Goal: Transaction & Acquisition: Purchase product/service

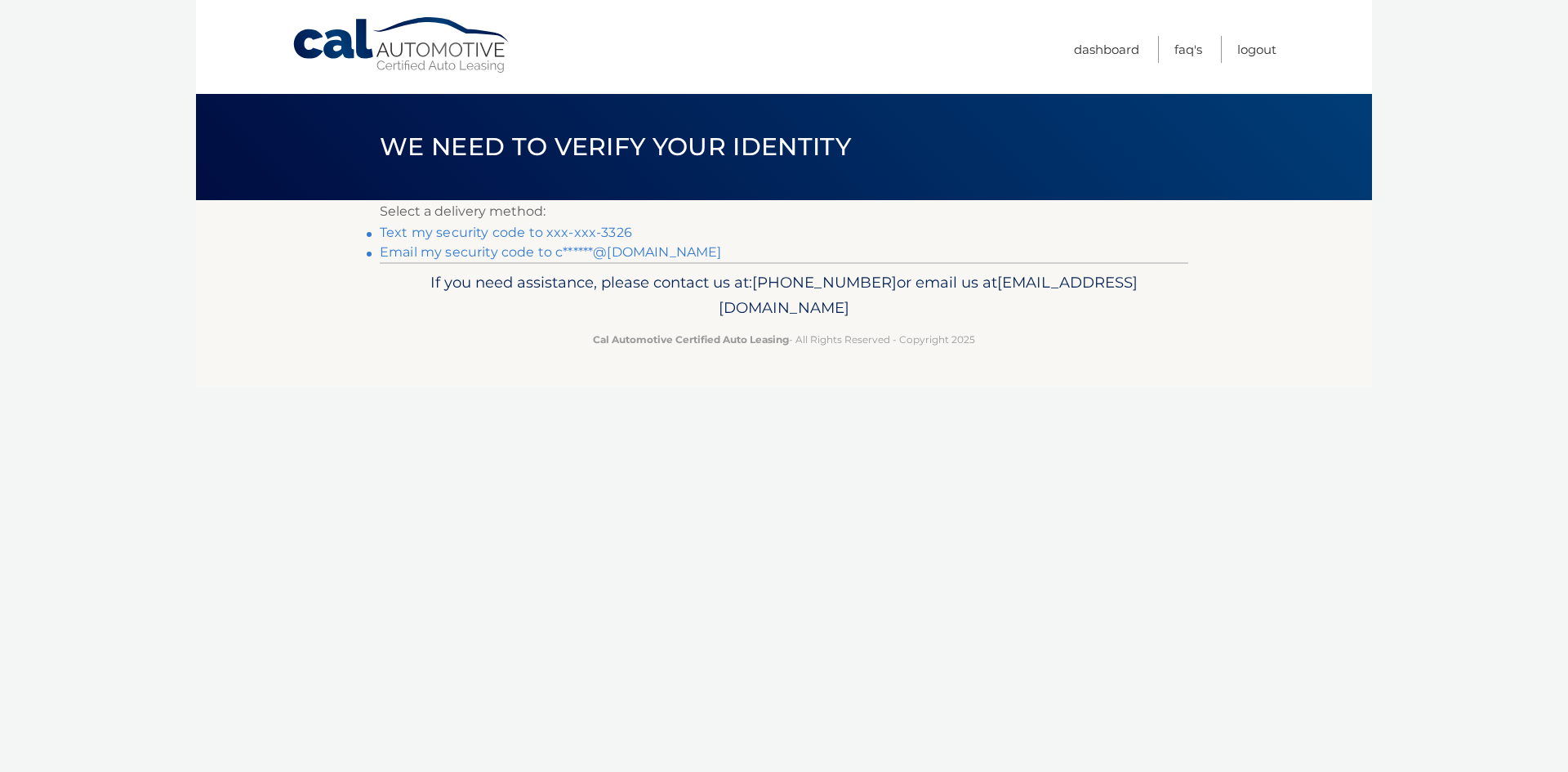
click at [577, 236] on link "Text my security code to xxx-xxx-3326" at bounding box center [506, 232] width 252 height 16
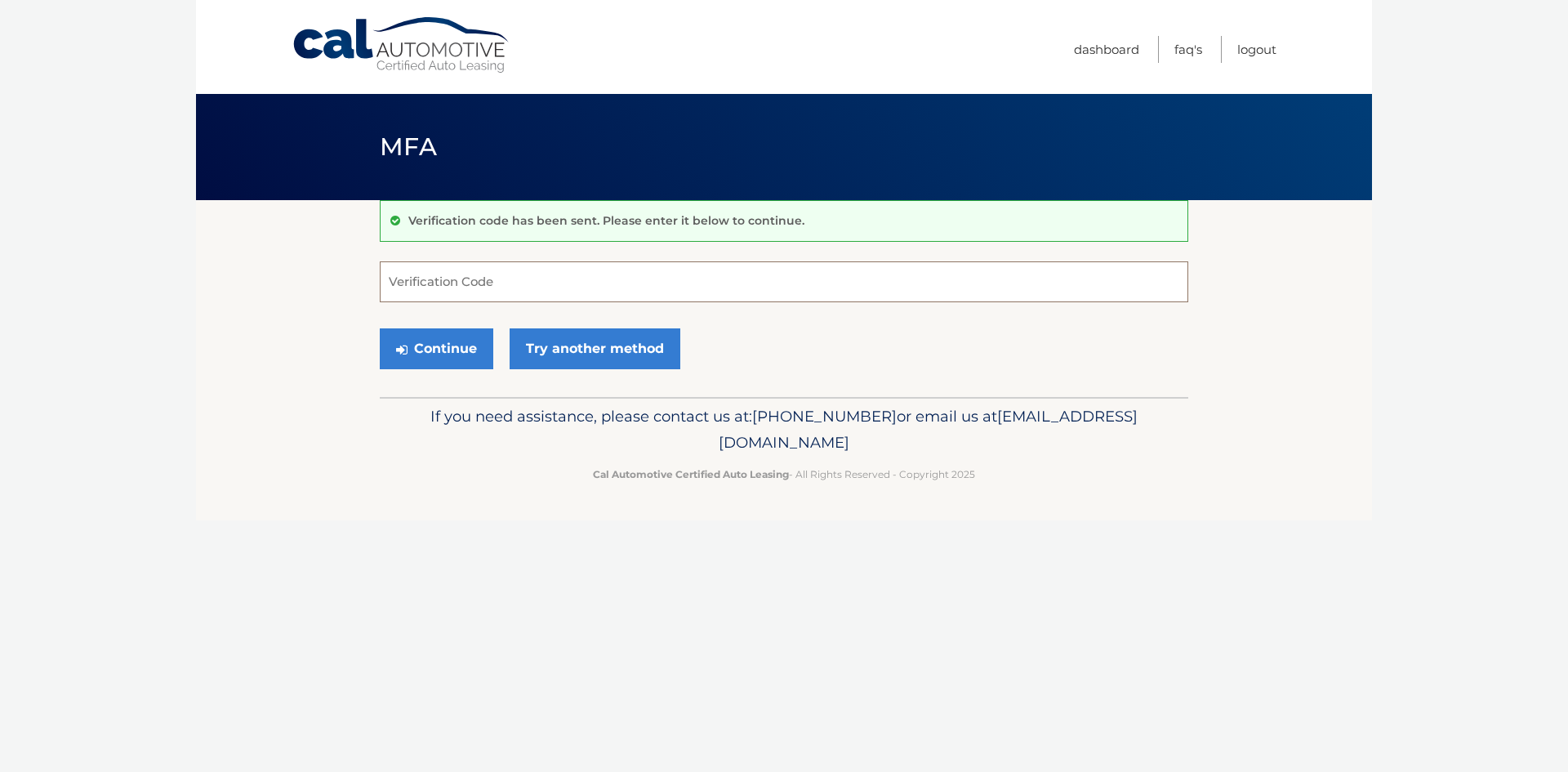
click at [595, 287] on input "Verification Code" at bounding box center [784, 281] width 809 height 41
type input "049075"
click at [380, 328] on button "Continue" at bounding box center [437, 348] width 113 height 41
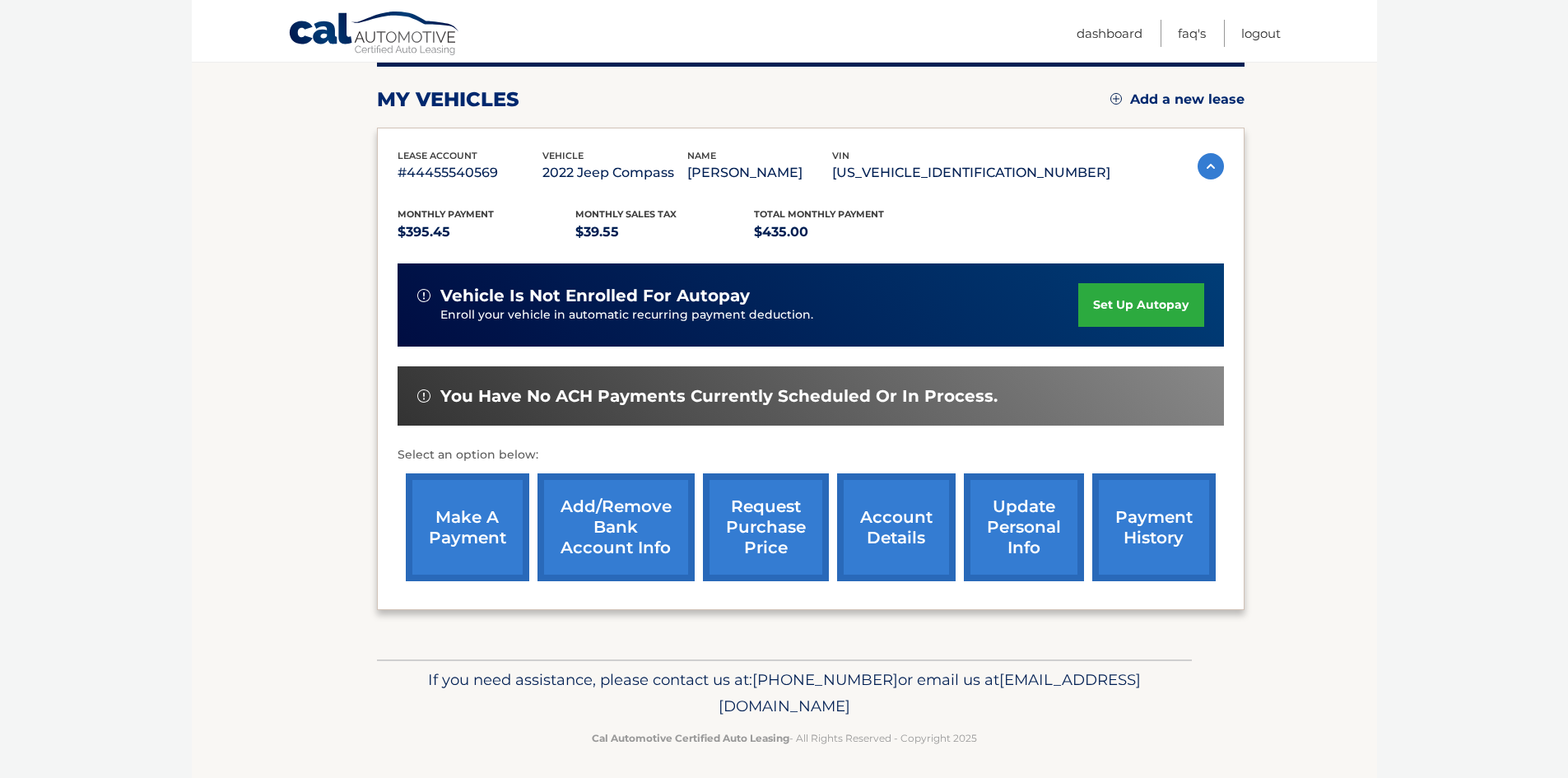
scroll to position [220, 0]
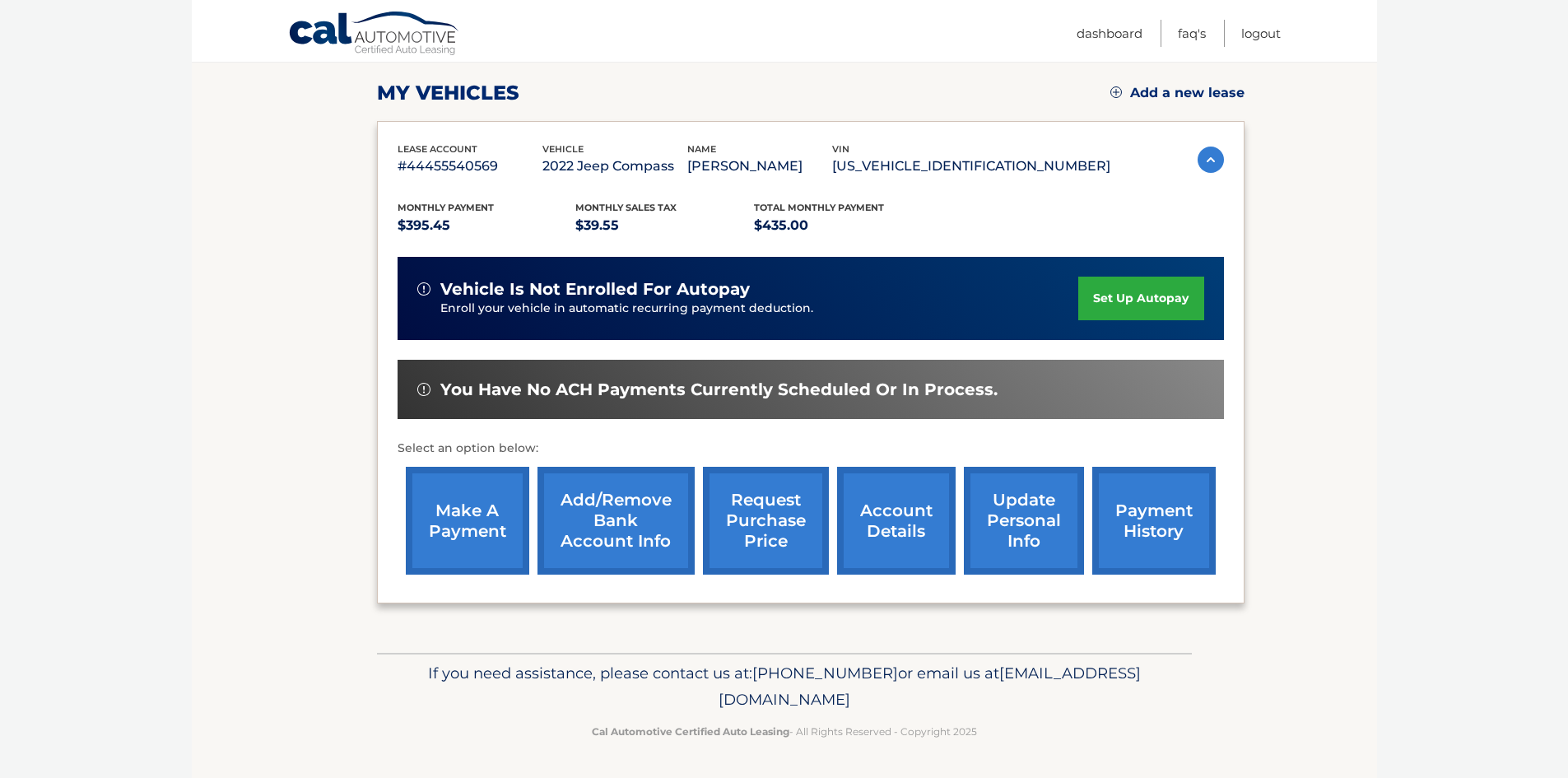
click at [438, 505] on link "make a payment" at bounding box center [468, 520] width 123 height 108
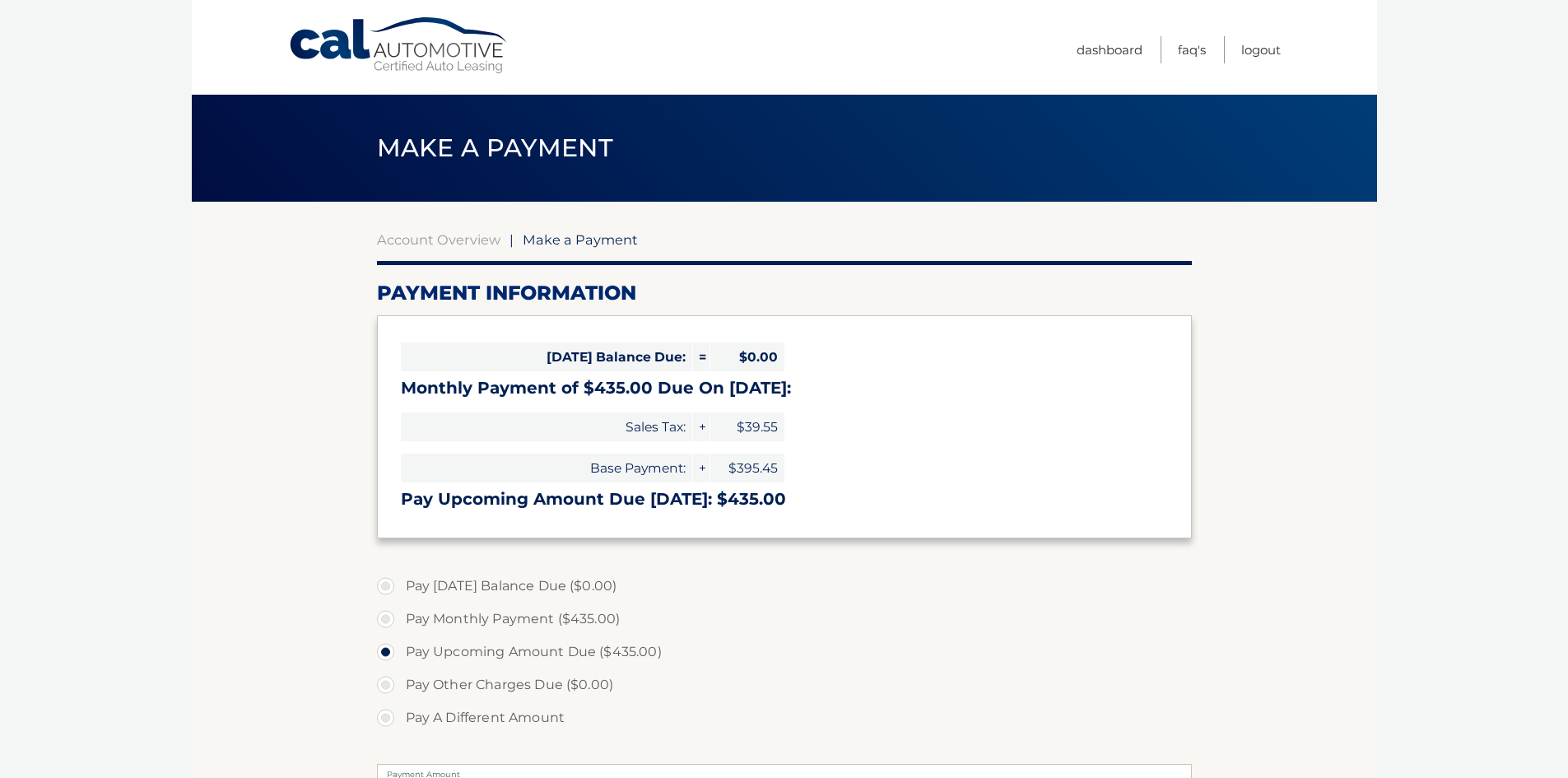
select select "NTc2MTZhZDAtMWI2MC00YTZmLTk2MzYtMTRiMTk4YTJhY2U0"
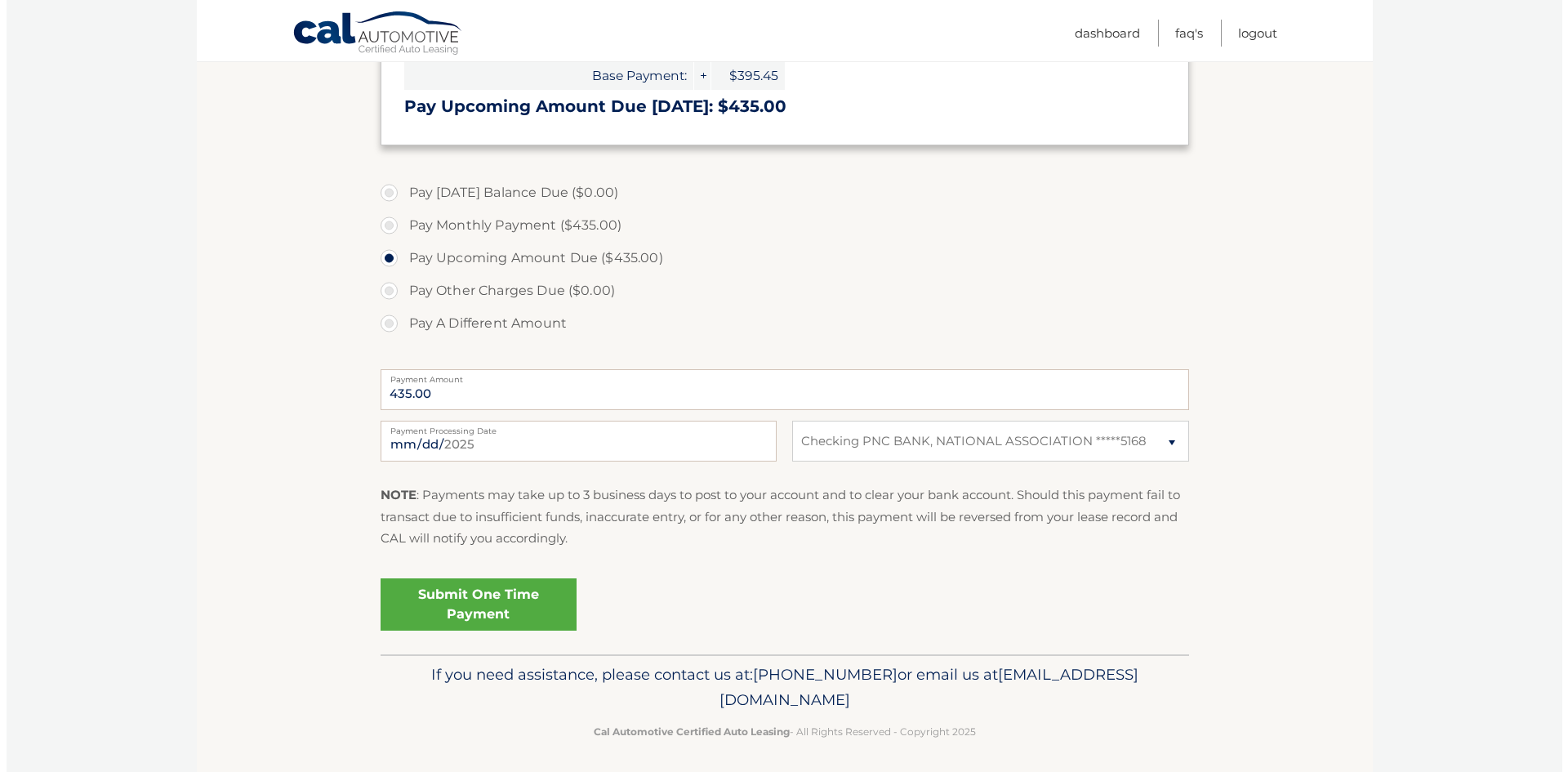
scroll to position [396, 0]
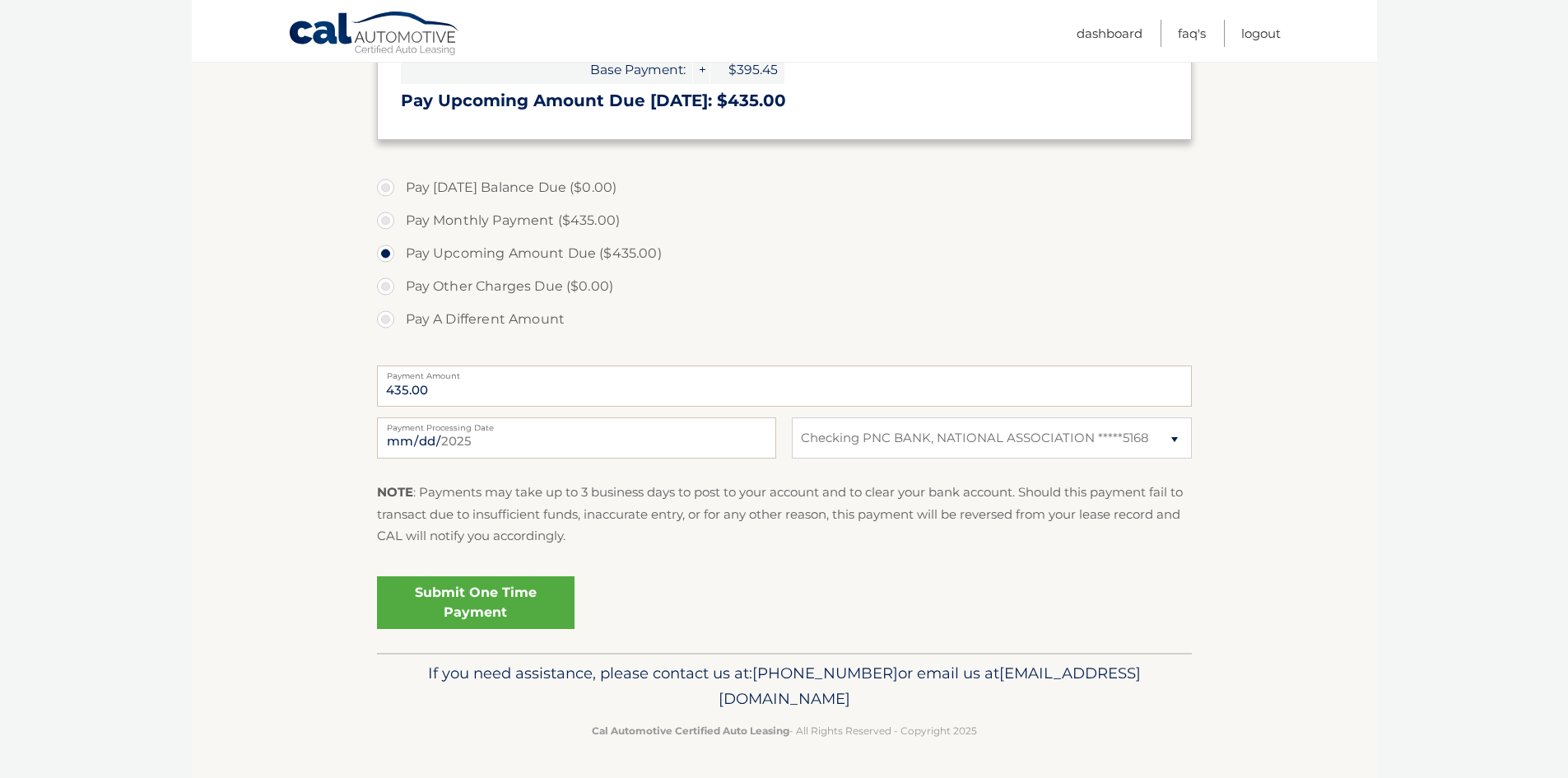
click at [490, 586] on link "Submit One Time Payment" at bounding box center [475, 602] width 197 height 52
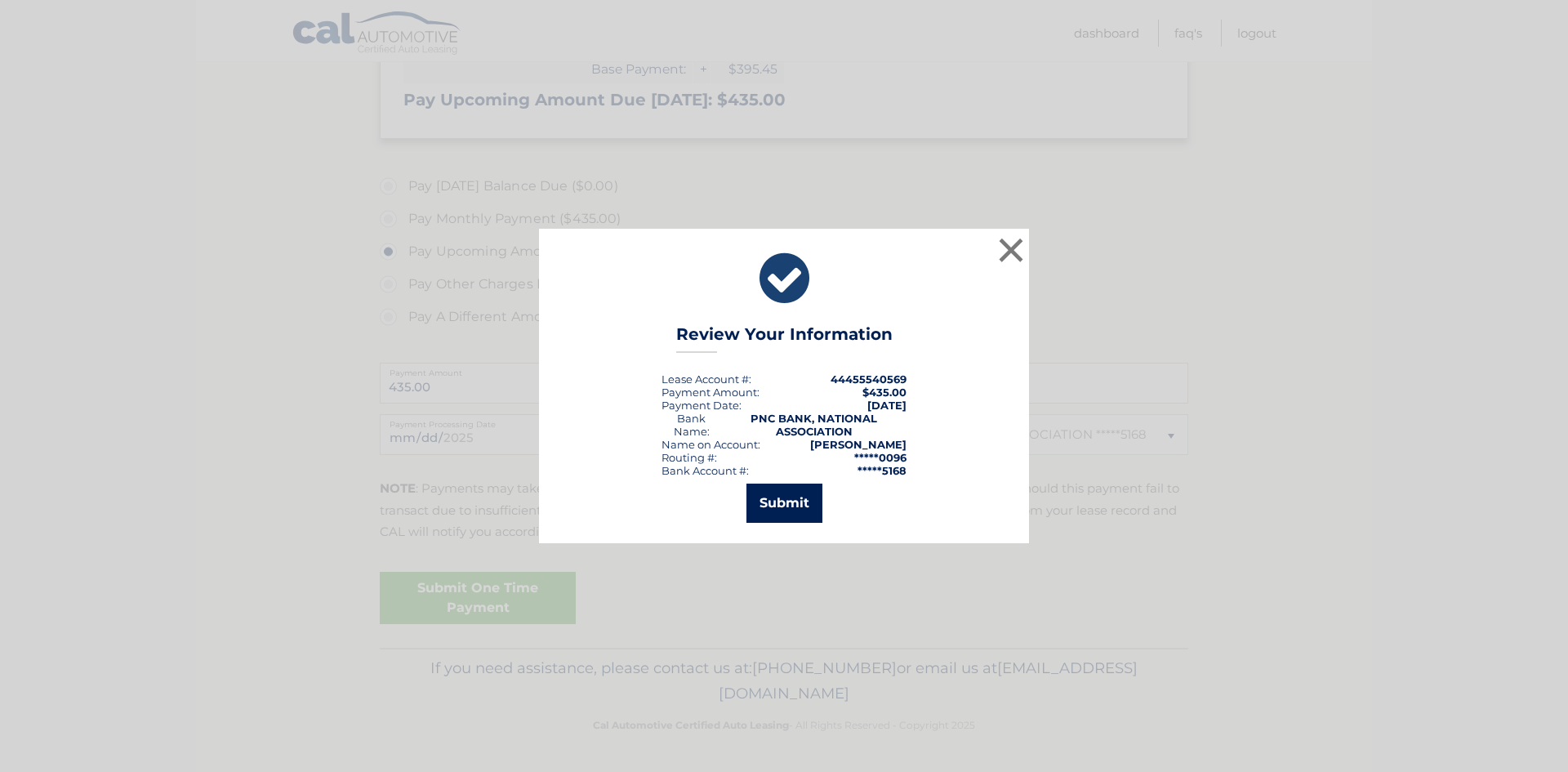
click at [796, 497] on button "Submit" at bounding box center [784, 502] width 76 height 39
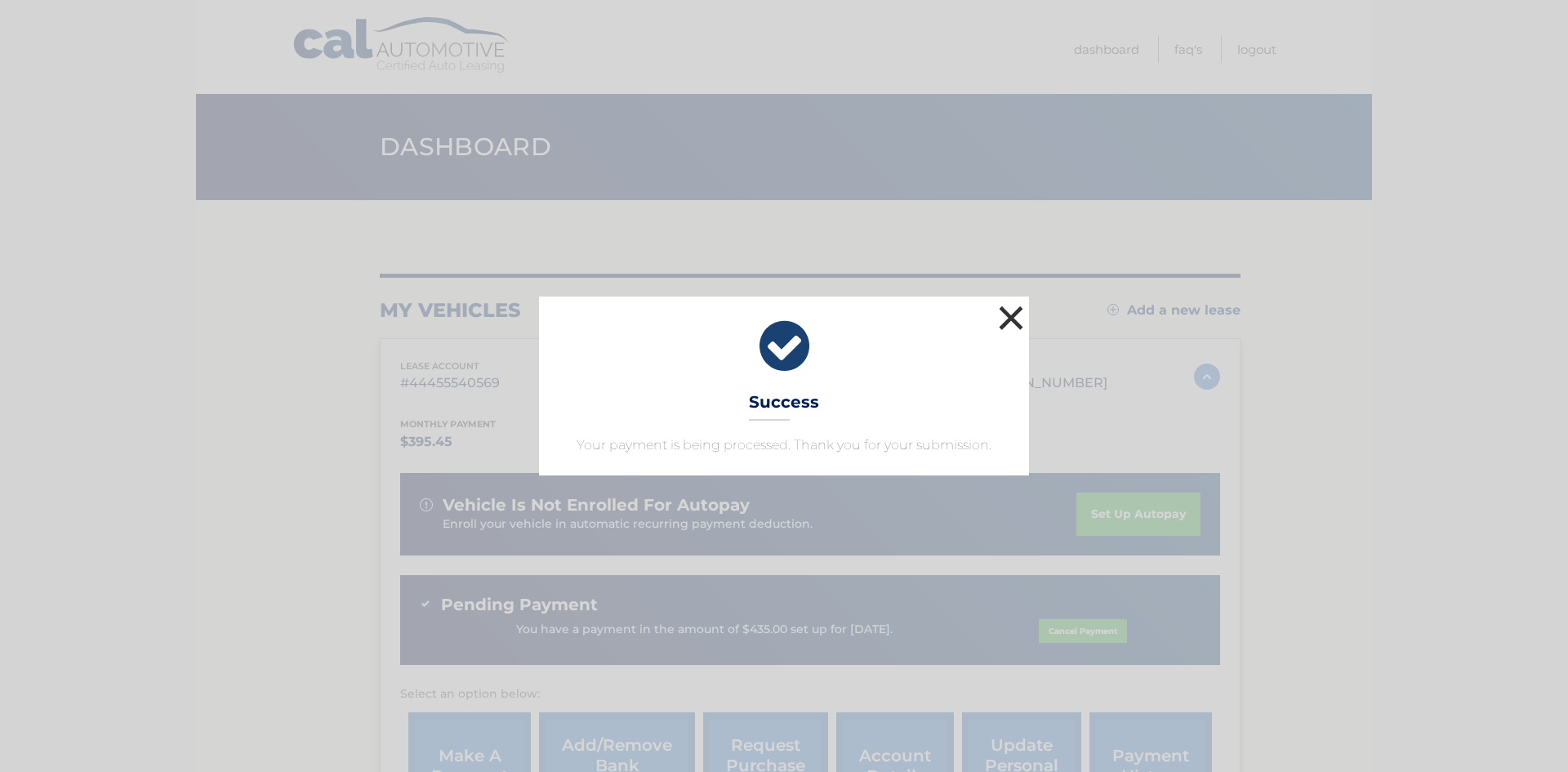
click at [1012, 315] on button "×" at bounding box center [1012, 318] width 33 height 33
